Goal: Task Accomplishment & Management: Manage account settings

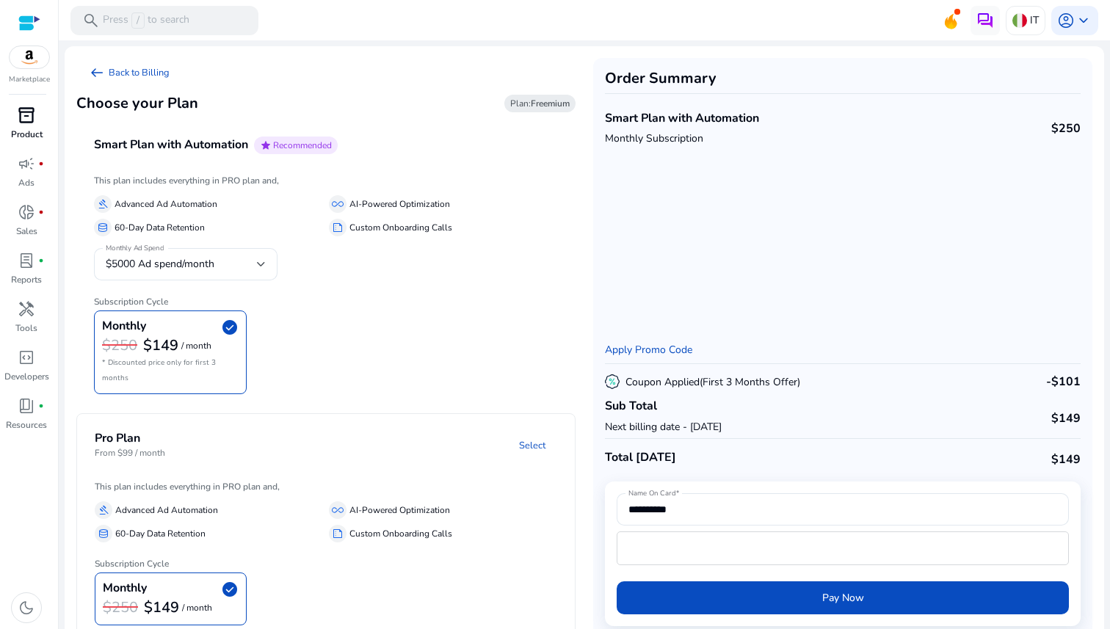
click at [24, 124] on span "inventory_2" at bounding box center [27, 115] width 18 height 18
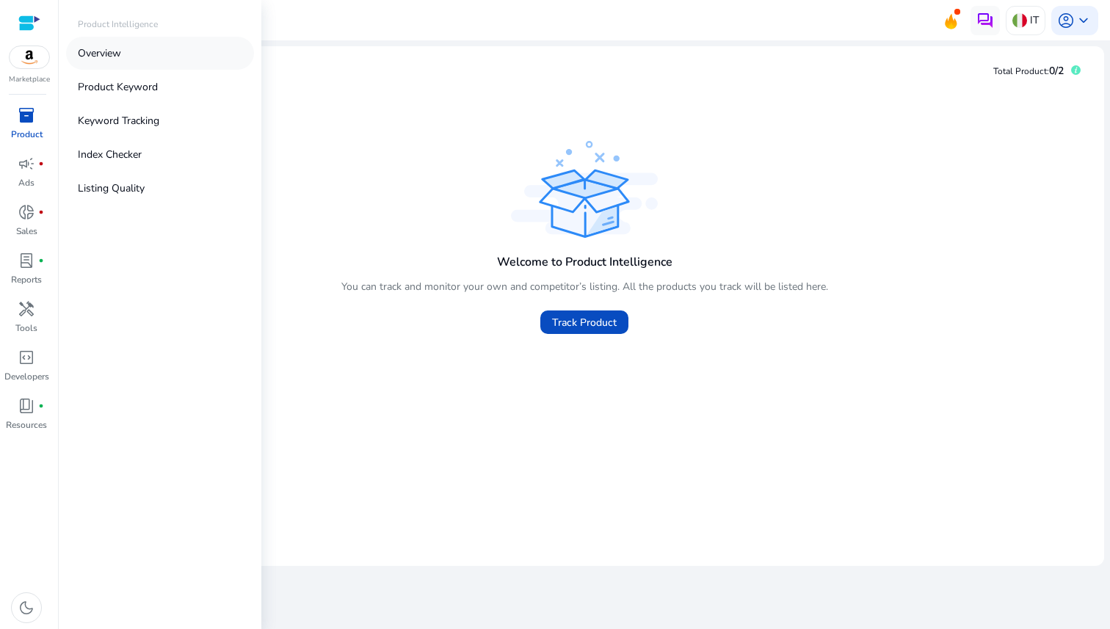
click at [126, 58] on link "Overview" at bounding box center [160, 53] width 188 height 33
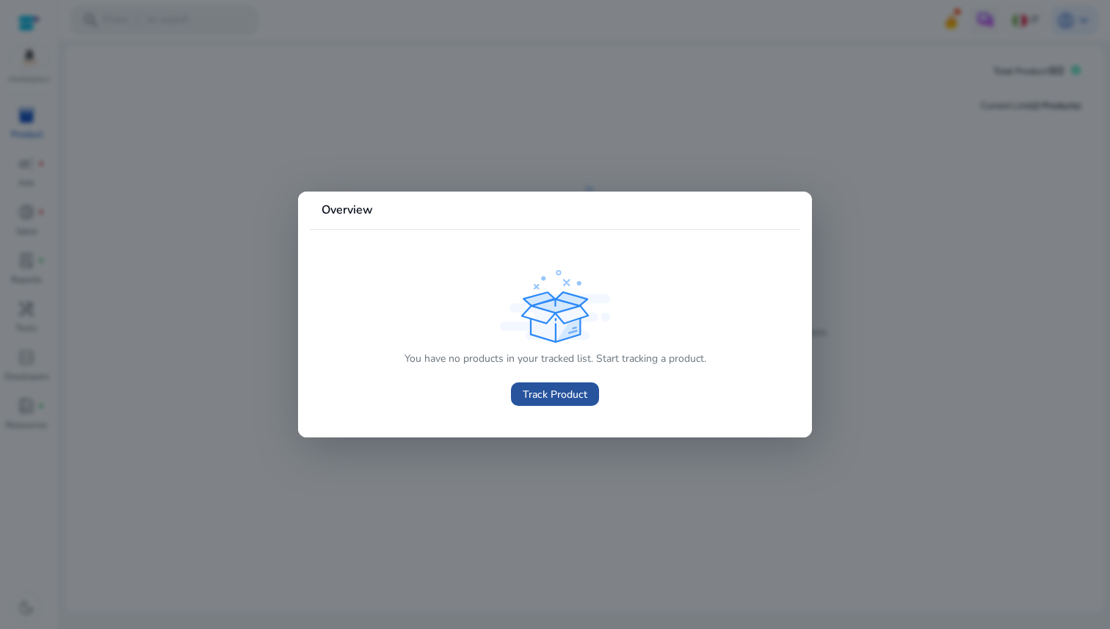
click at [553, 383] on span at bounding box center [555, 394] width 88 height 35
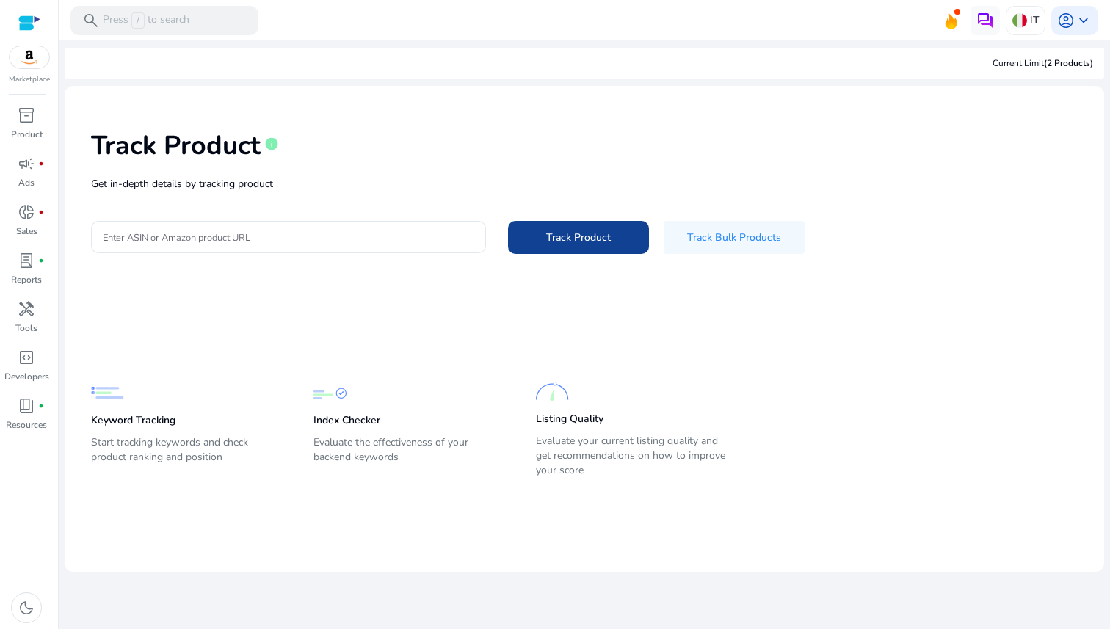
click at [556, 242] on span "Track Product" at bounding box center [578, 237] width 65 height 15
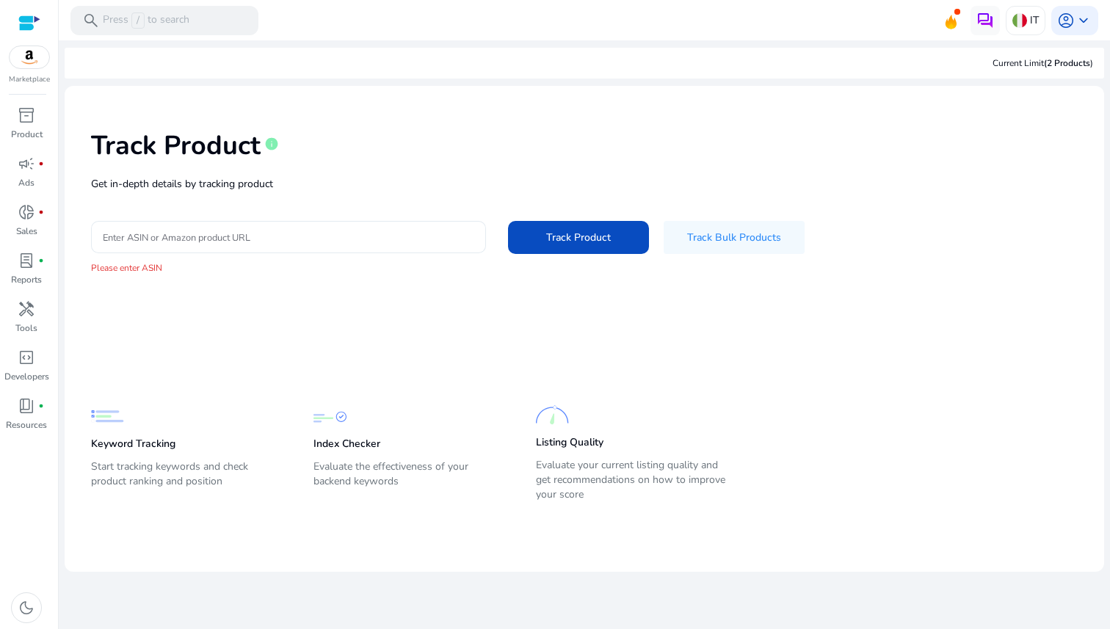
click at [375, 225] on div at bounding box center [288, 237] width 371 height 32
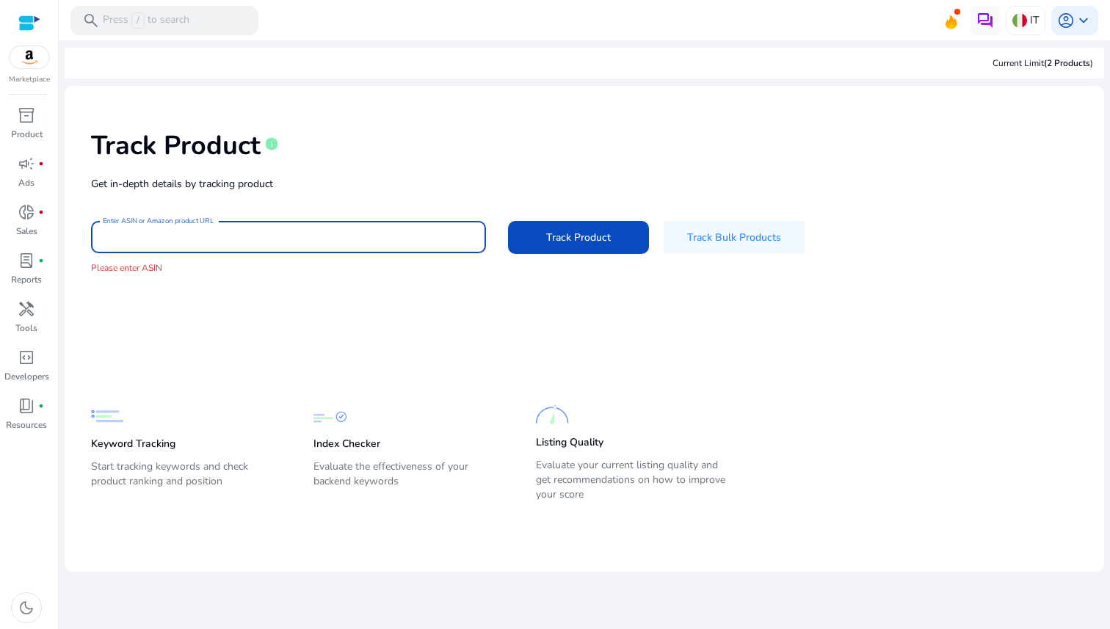
paste input "**********"
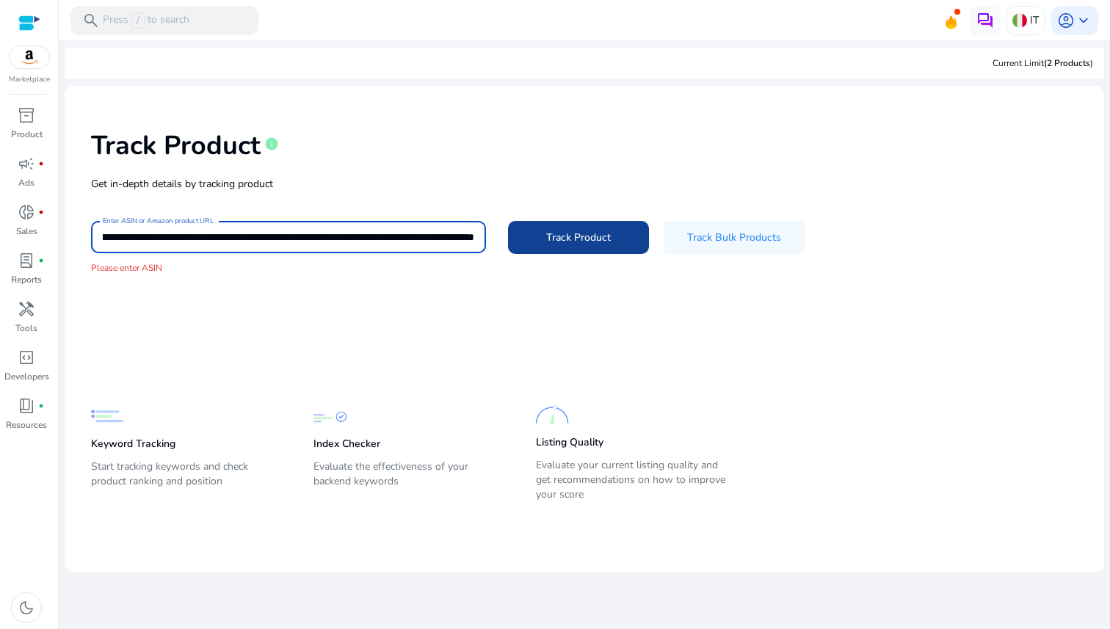
type input "**********"
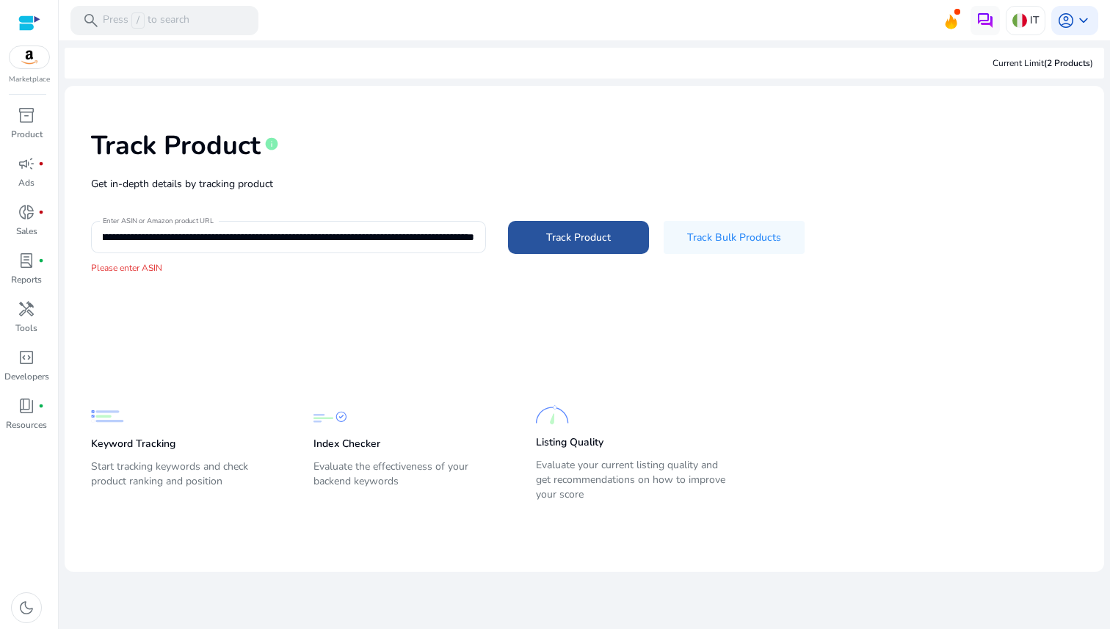
scroll to position [0, 0]
click at [547, 244] on span "Track Product" at bounding box center [578, 237] width 65 height 15
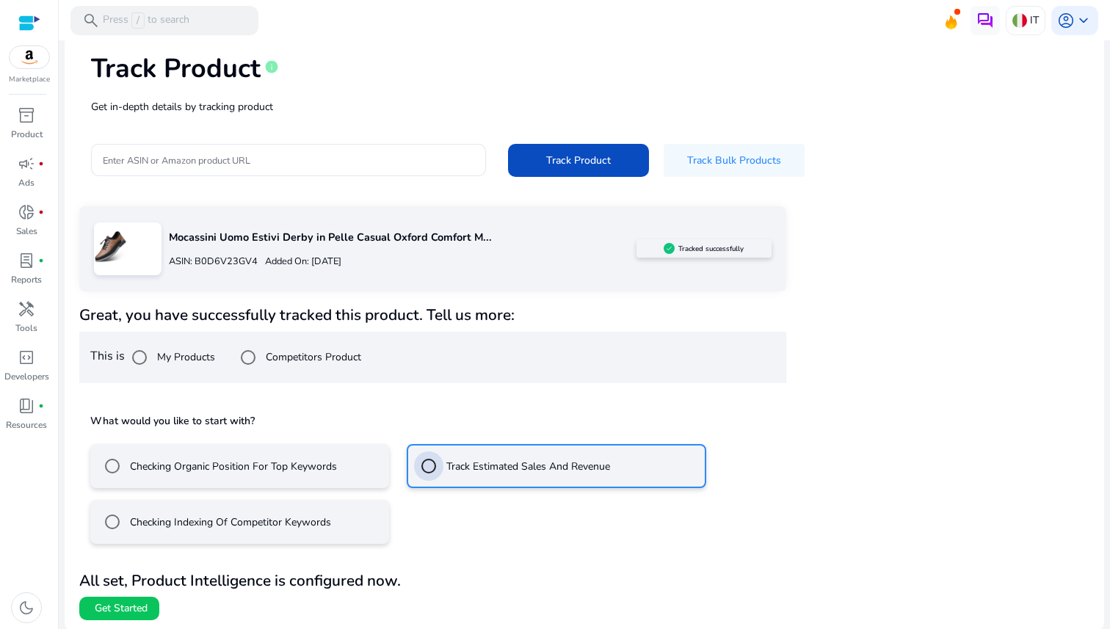
scroll to position [79, 0]
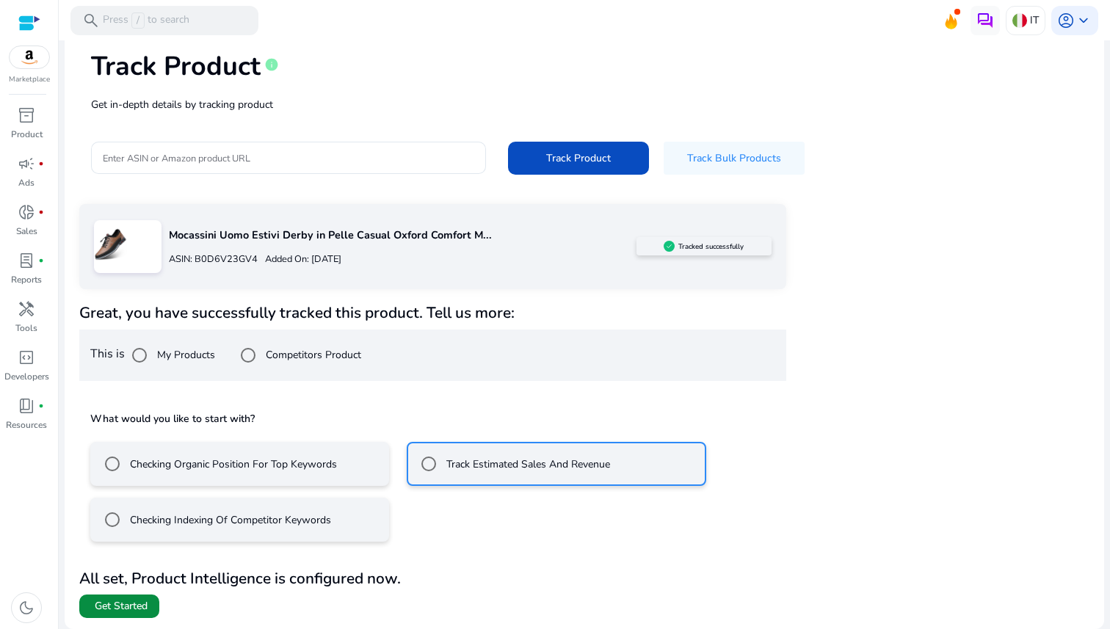
click at [131, 603] on span "Get Started" at bounding box center [121, 606] width 53 height 15
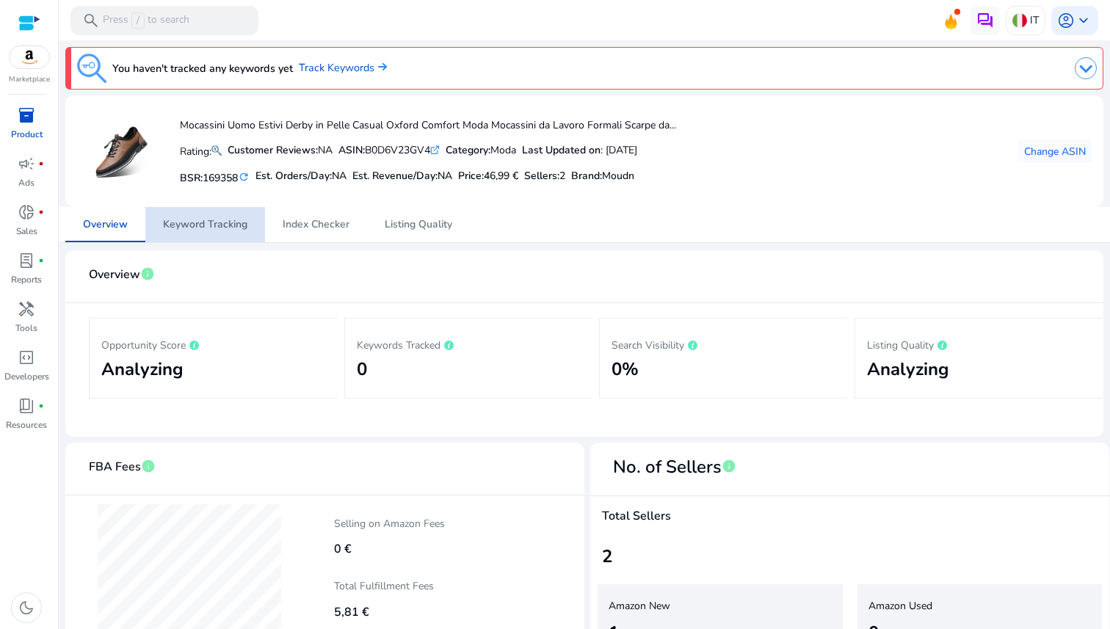
click at [221, 228] on span "Keyword Tracking" at bounding box center [205, 224] width 84 height 10
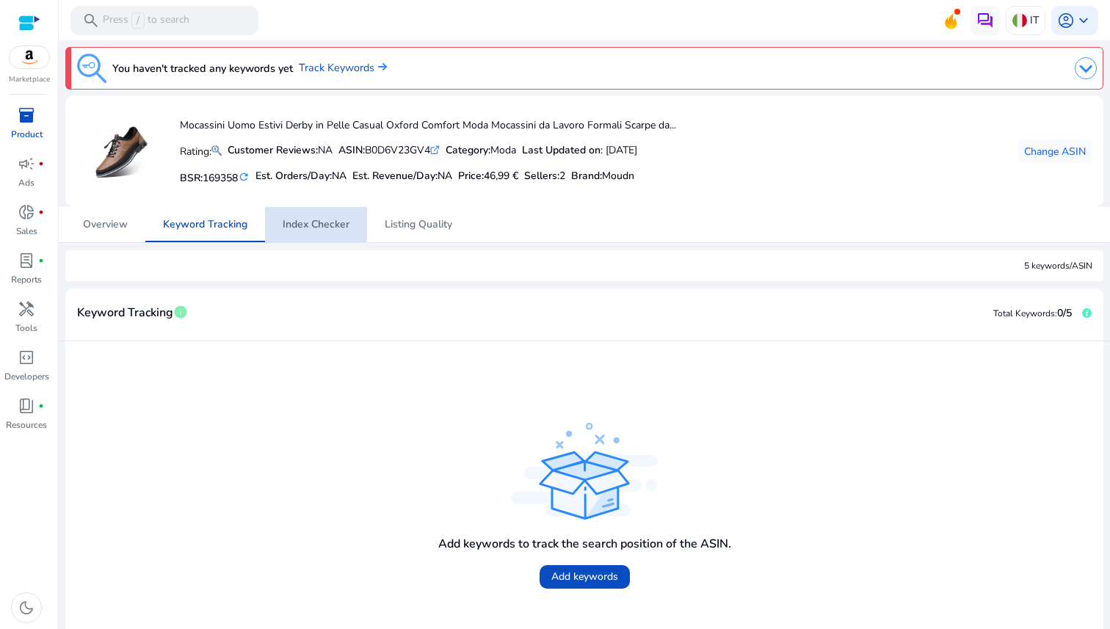
click at [312, 224] on span "Index Checker" at bounding box center [316, 224] width 67 height 10
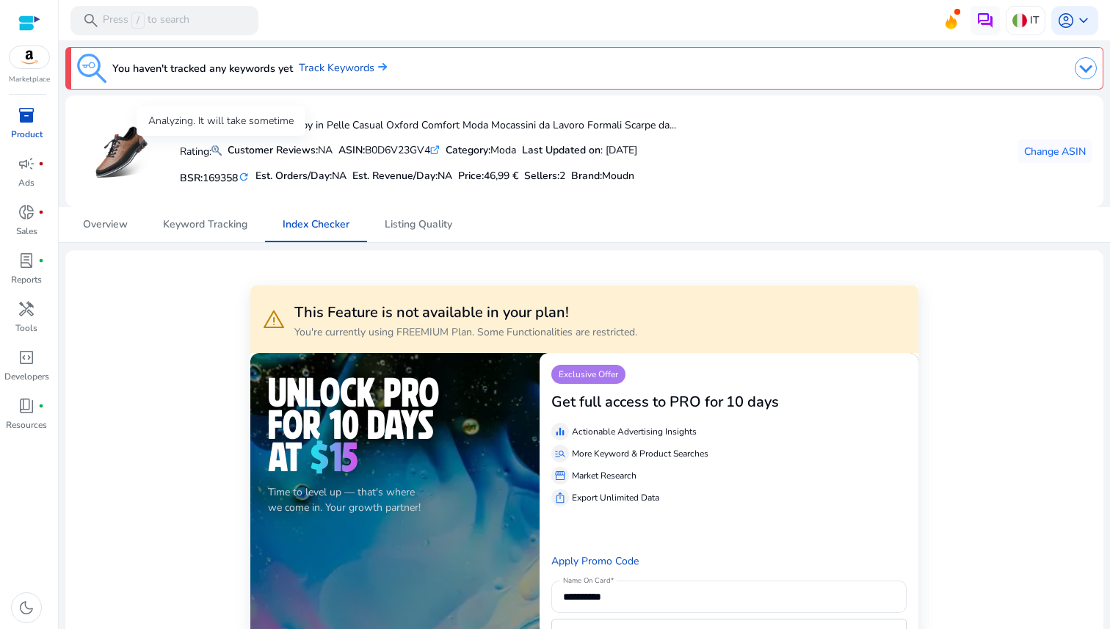
click at [220, 150] on mat-icon at bounding box center [216, 151] width 10 height 18
click at [424, 229] on span "Listing Quality" at bounding box center [419, 224] width 68 height 10
click at [359, 67] on link "Track Keywords" at bounding box center [343, 68] width 88 height 16
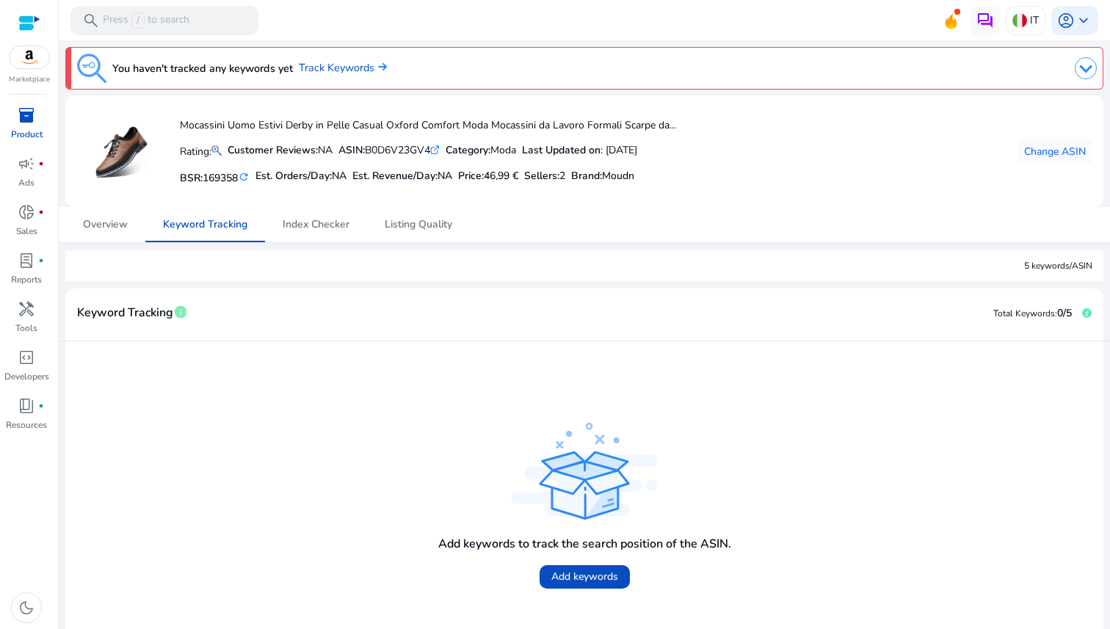
click at [92, 68] on img at bounding box center [91, 68] width 29 height 29
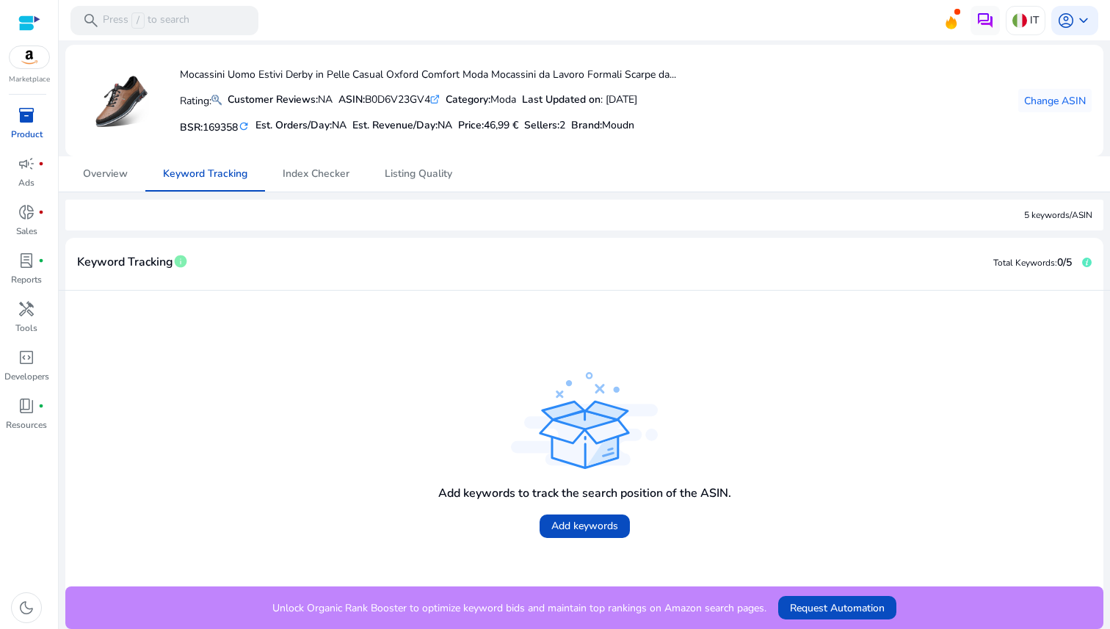
scroll to position [51, 0]
click at [598, 520] on span "Add keywords" at bounding box center [584, 525] width 67 height 15
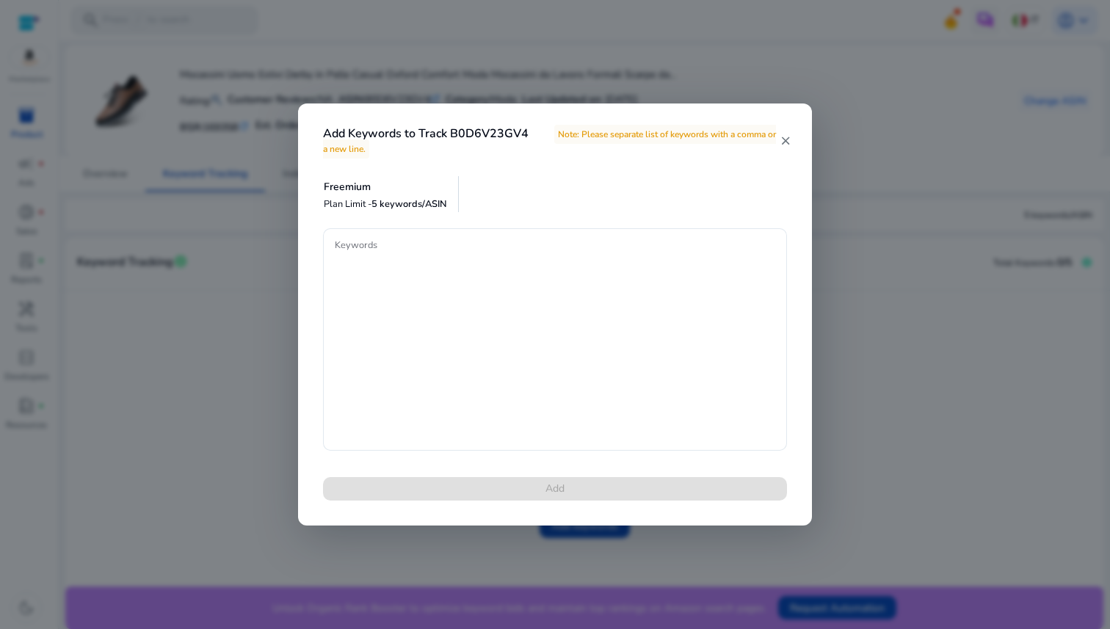
click at [785, 144] on mat-icon "close" at bounding box center [785, 140] width 12 height 13
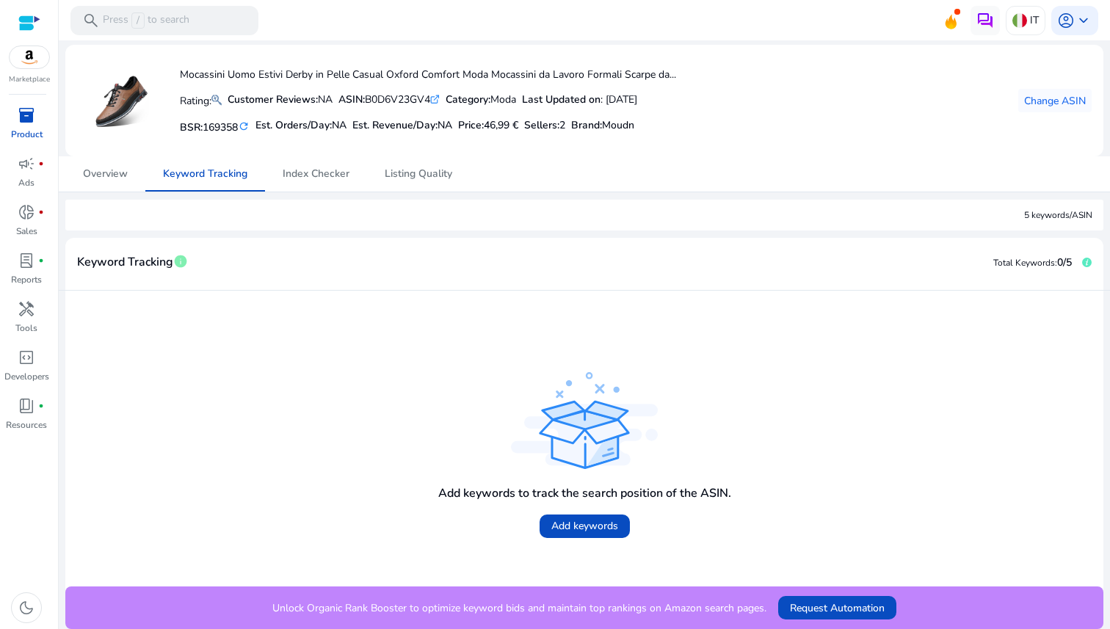
click at [25, 119] on span "inventory_2" at bounding box center [27, 115] width 18 height 18
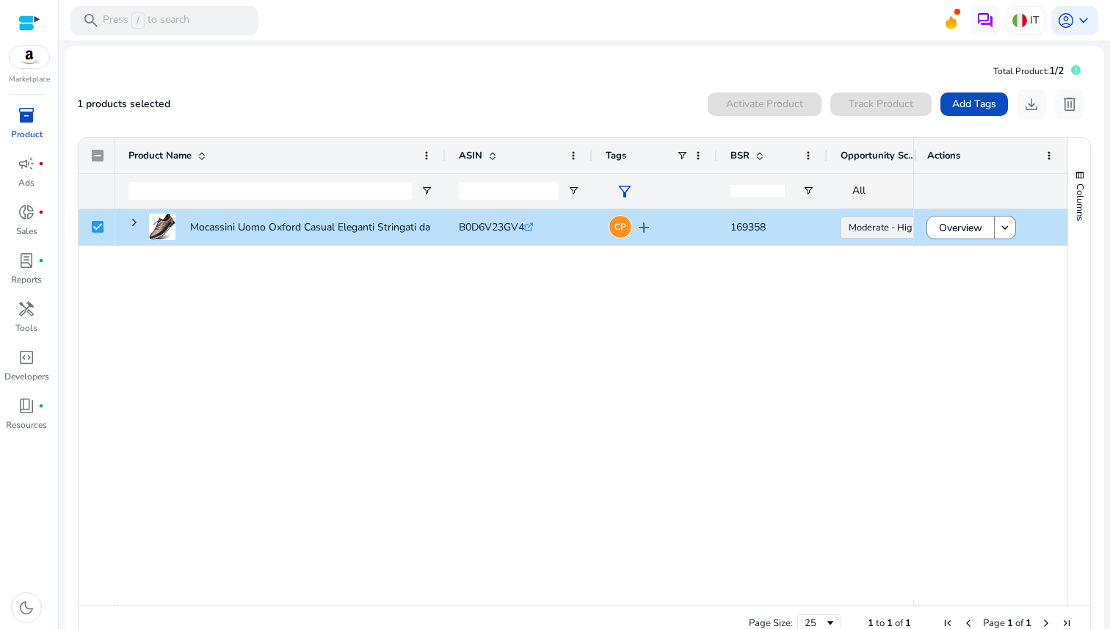
click at [730, 309] on div "Mocassini Uomo Oxford Casual Eleganti Stringati da Uomo da Lavoro... B0D6V23GV4…" at bounding box center [514, 404] width 798 height 391
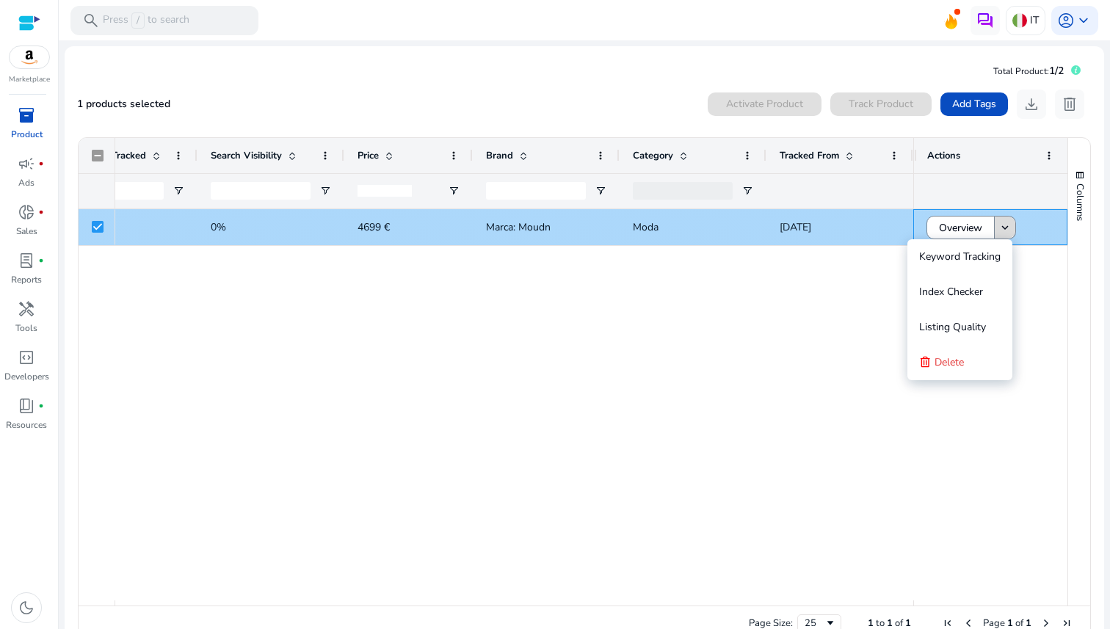
click at [1001, 226] on mat-icon "keyboard_arrow_down" at bounding box center [1004, 227] width 13 height 13
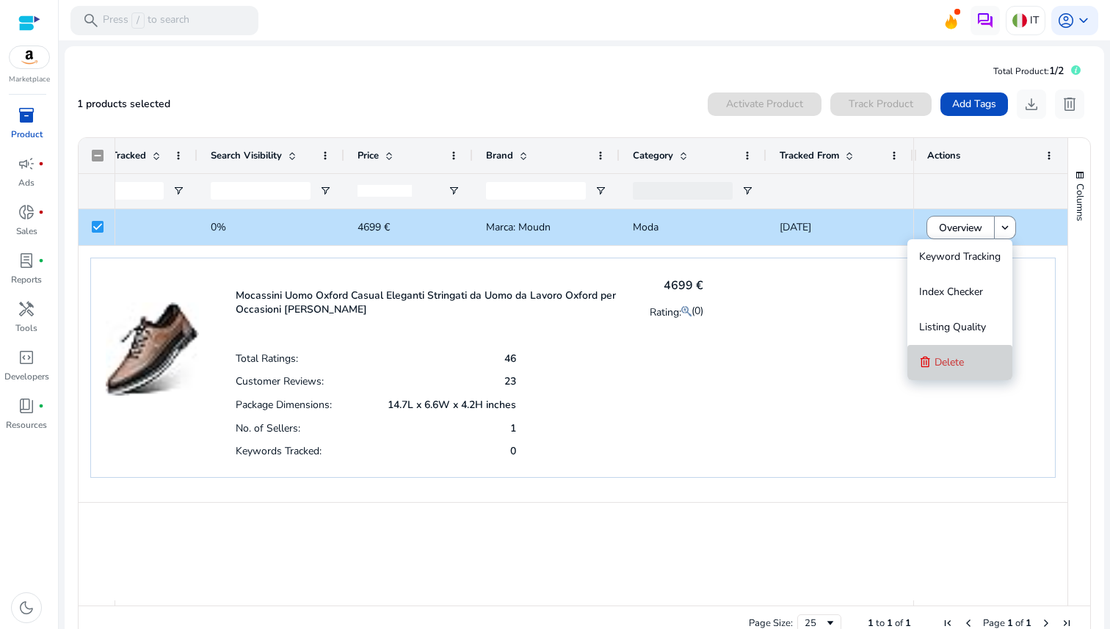
click at [951, 359] on span "Delete" at bounding box center [948, 362] width 29 height 14
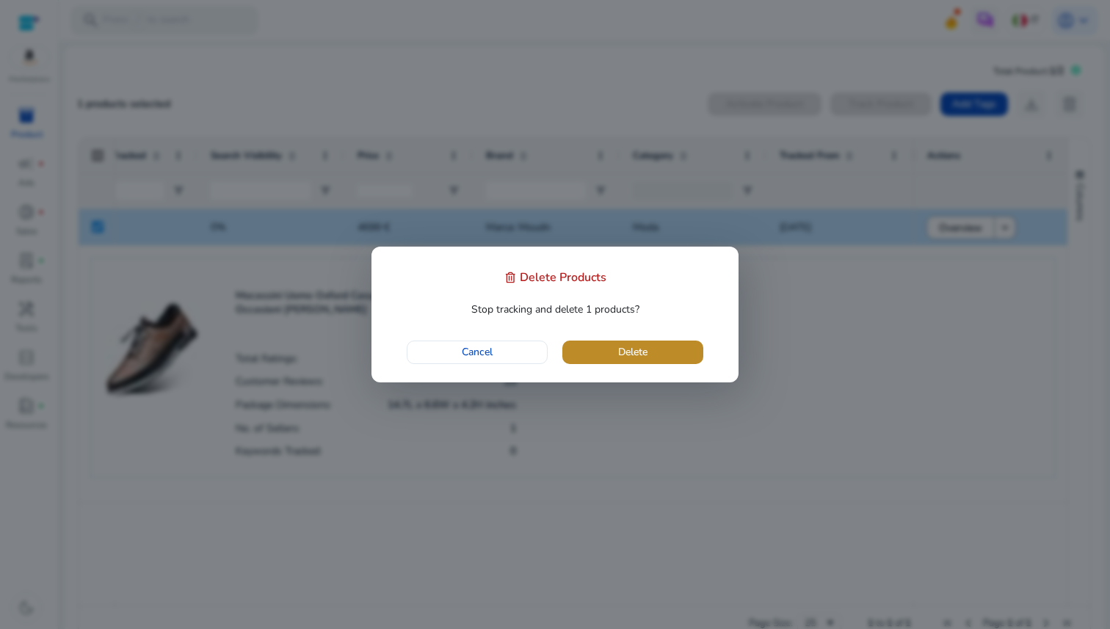
click at [674, 349] on span "button" at bounding box center [632, 352] width 141 height 35
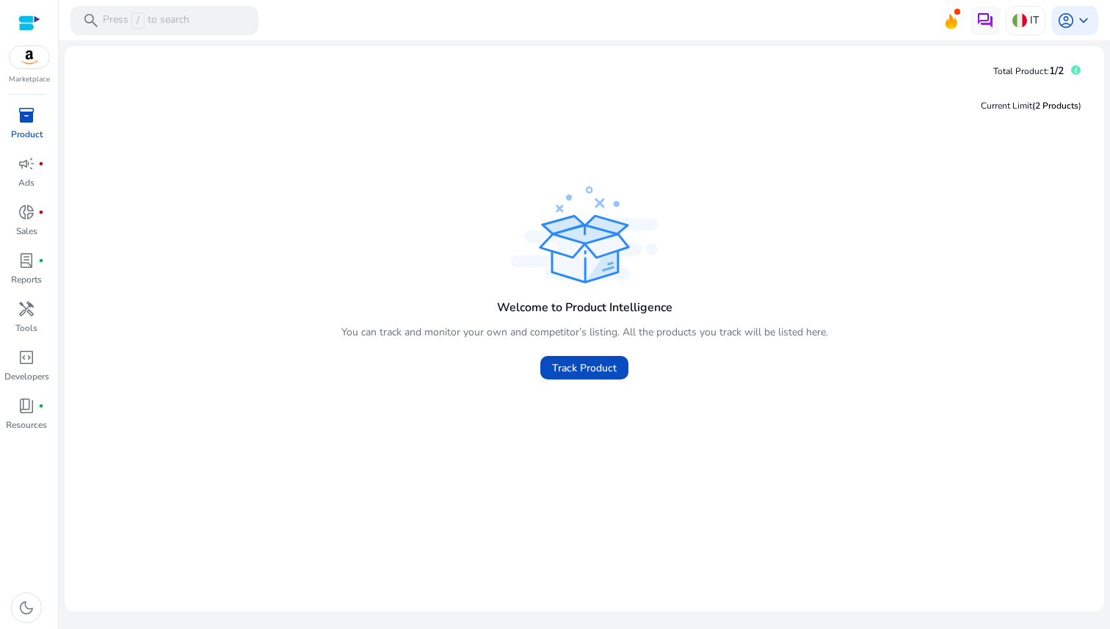
click at [1071, 106] on span "(2 Products" at bounding box center [1055, 106] width 46 height 12
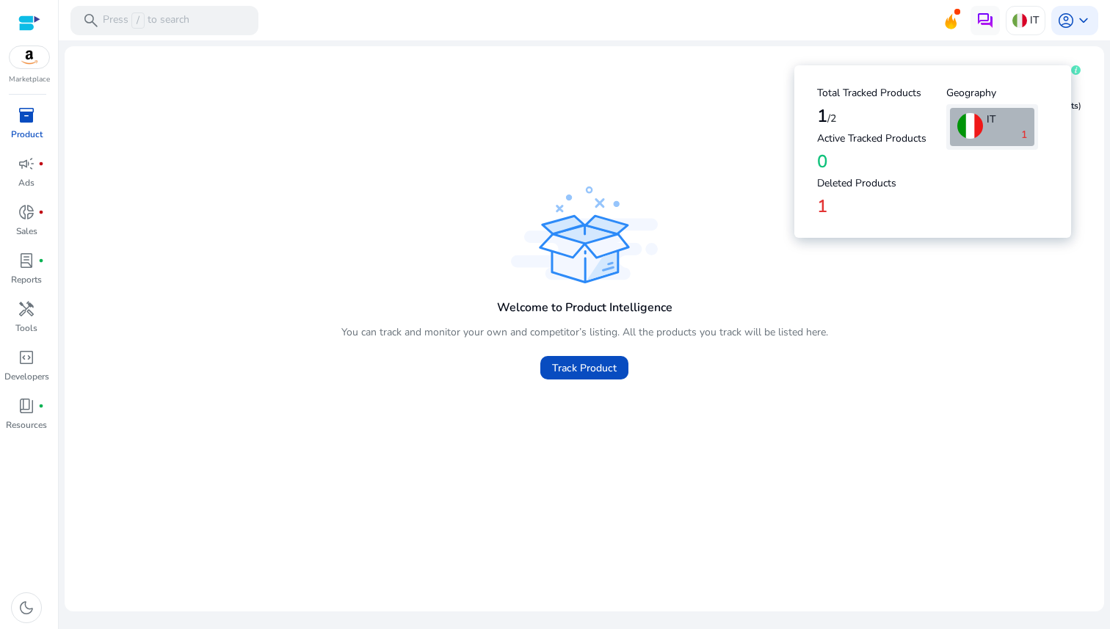
click at [1077, 68] on icon at bounding box center [1076, 70] width 10 height 10
